Goal: Information Seeking & Learning: Learn about a topic

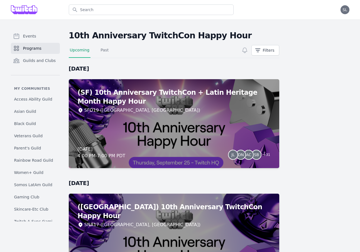
click at [45, 50] on link "Programs" at bounding box center [35, 48] width 49 height 11
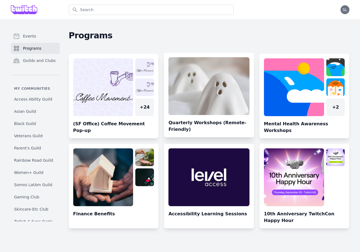
click at [204, 103] on link at bounding box center [209, 97] width 90 height 80
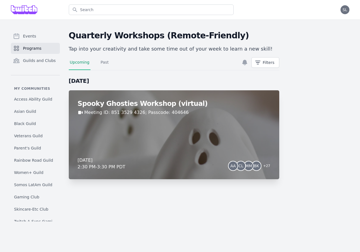
click at [170, 137] on div "Spooky Ghosties Workshop (virtual) Meeting ID: 851 3529 4326; Passcode: 404646 …" at bounding box center [174, 134] width 210 height 89
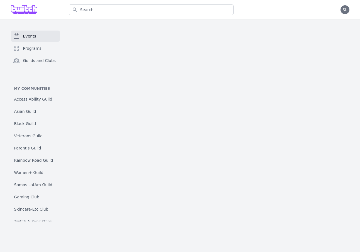
scroll to position [1, 0]
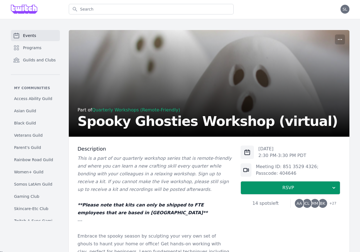
click at [321, 203] on span "BK" at bounding box center [322, 204] width 5 height 4
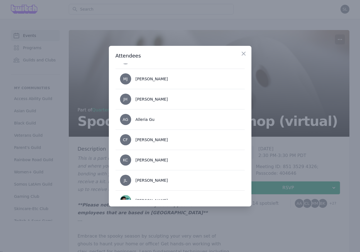
scroll to position [273, 0]
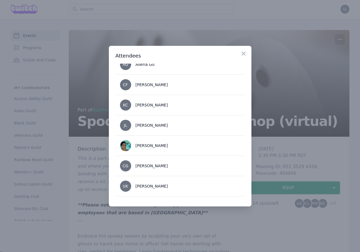
click at [281, 149] on div at bounding box center [180, 126] width 360 height 252
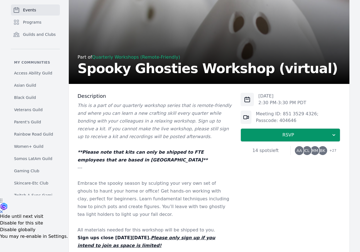
scroll to position [71, 0]
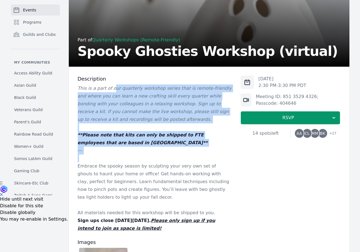
drag, startPoint x: 112, startPoint y: 87, endPoint x: 112, endPoint y: 159, distance: 71.5
click at [112, 159] on div "This is a part of our quarterly workshop series that is remote-friendly and whe…" at bounding box center [155, 159] width 154 height 148
click at [112, 159] on p at bounding box center [155, 159] width 154 height 8
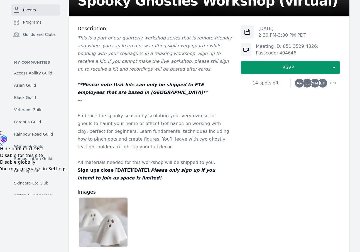
scroll to position [123, 0]
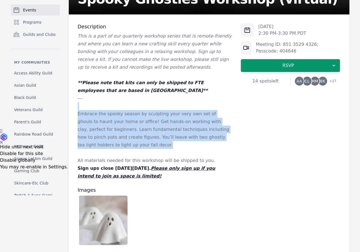
drag, startPoint x: 109, startPoint y: 109, endPoint x: 134, endPoint y: 141, distance: 40.6
click at [136, 143] on div "This is a part of our quarterly workshop series that is remote-friendly and whe…" at bounding box center [155, 106] width 154 height 148
click at [134, 141] on p "Embrace the spooky season by sculpting your very own set of ghouls to haunt you…" at bounding box center [155, 129] width 154 height 39
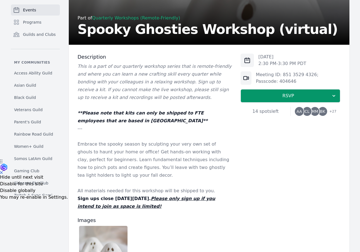
scroll to position [78, 0]
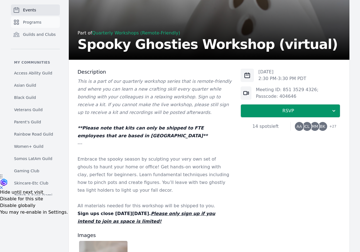
click at [36, 24] on span "Programs" at bounding box center [32, 22] width 18 height 6
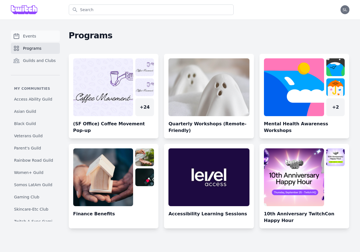
click at [23, 36] on span "Events" at bounding box center [29, 36] width 13 height 6
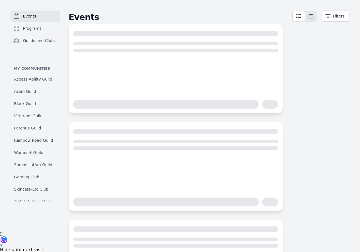
scroll to position [22, 0]
